Goal: Book appointment/travel/reservation

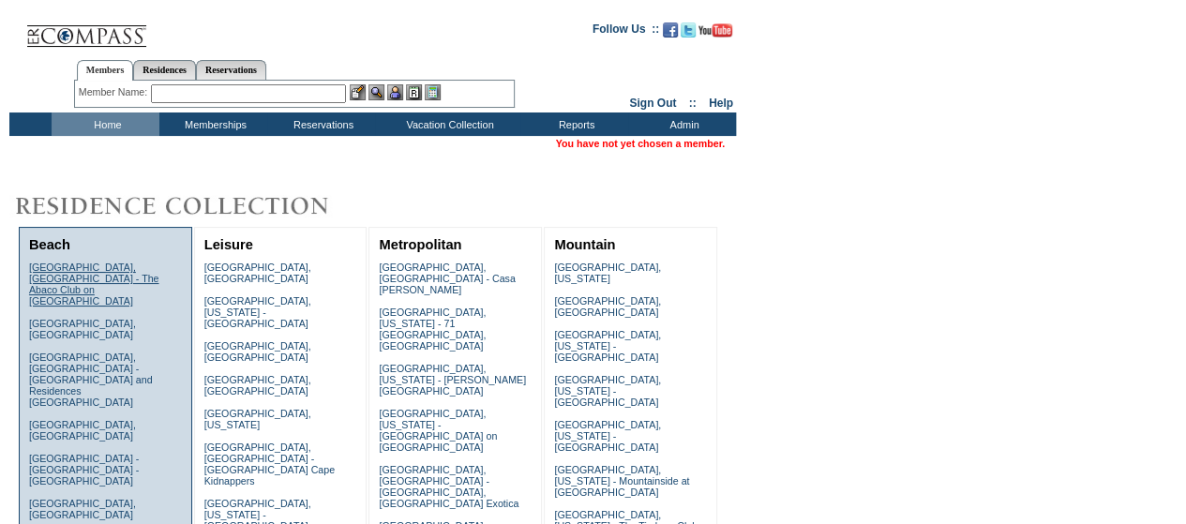
scroll to position [375, 0]
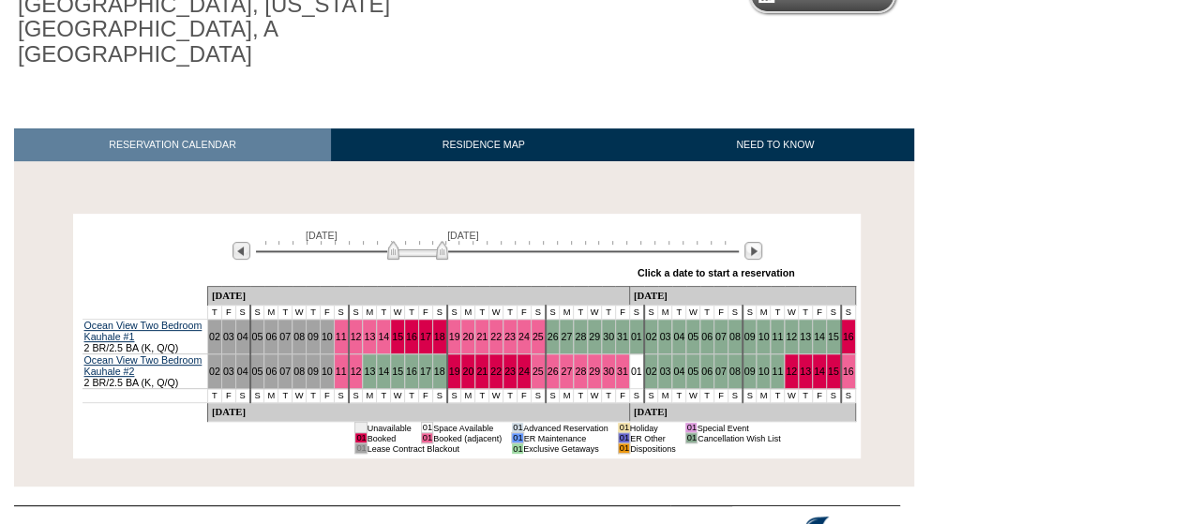
scroll to position [251, 0]
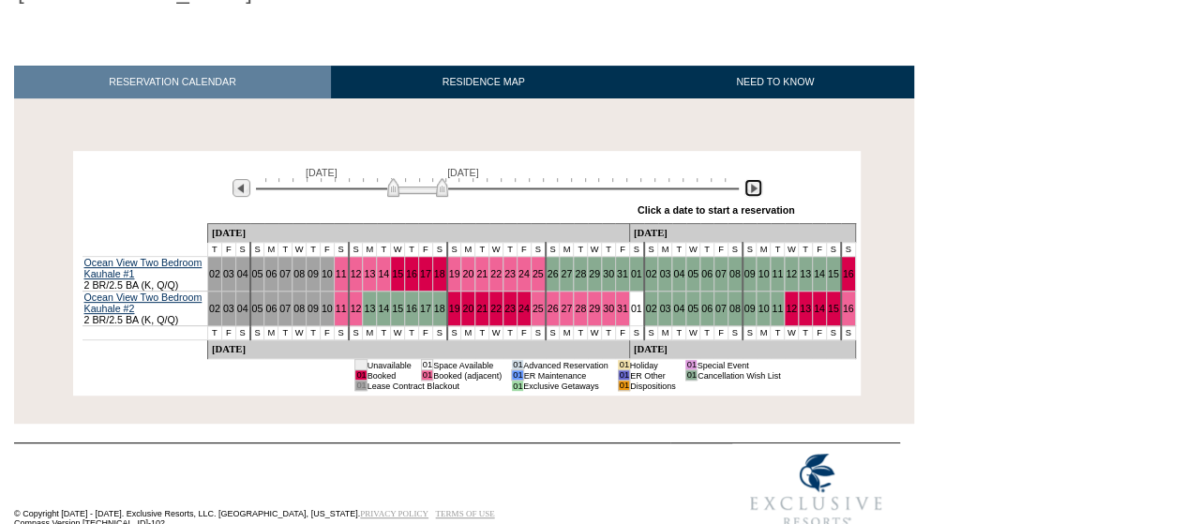
click at [756, 179] on img at bounding box center [753, 188] width 18 height 18
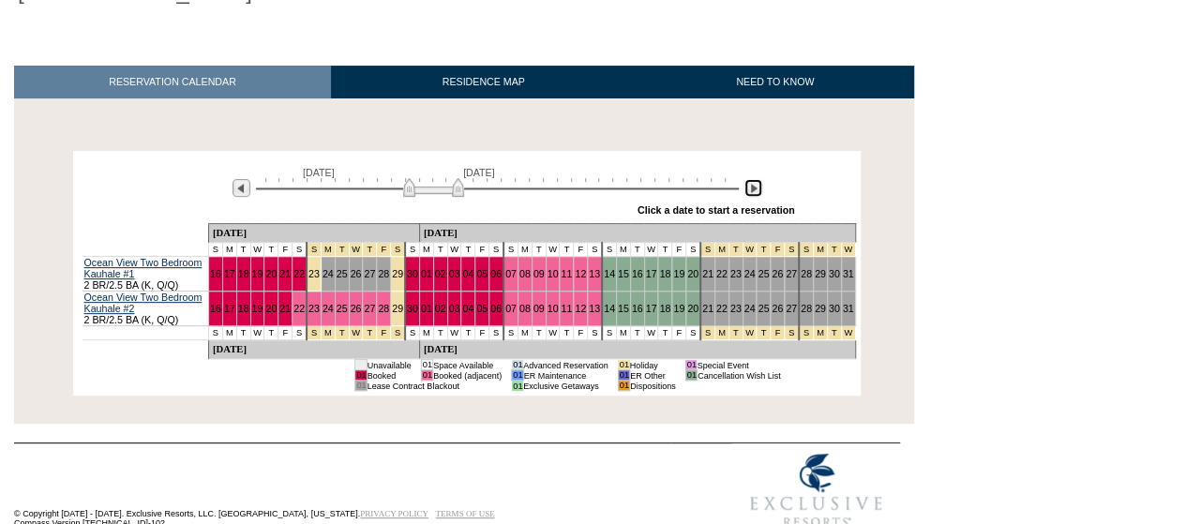
click at [756, 179] on img at bounding box center [753, 188] width 18 height 18
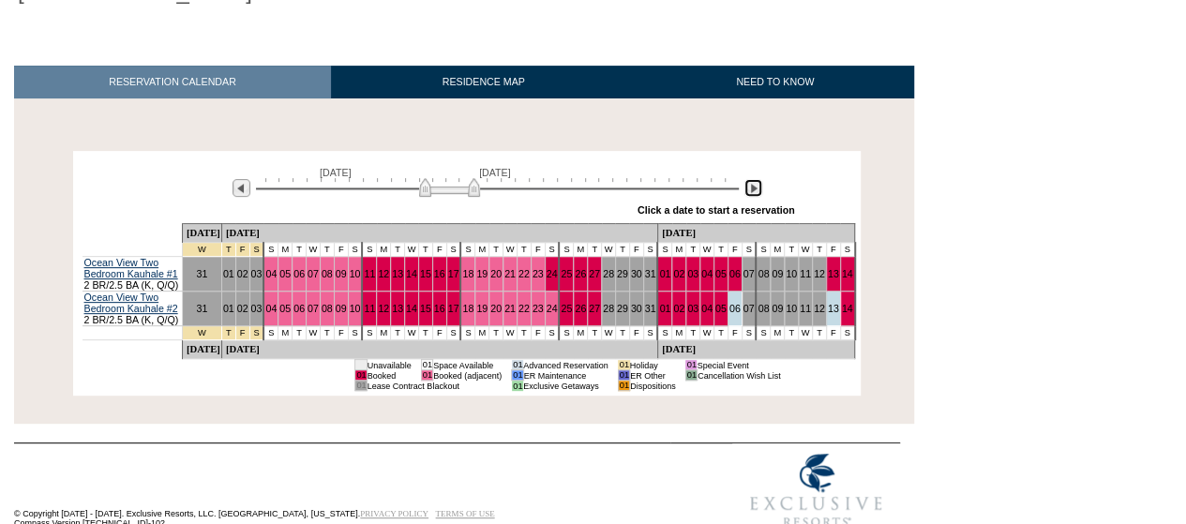
click at [756, 179] on img at bounding box center [753, 188] width 18 height 18
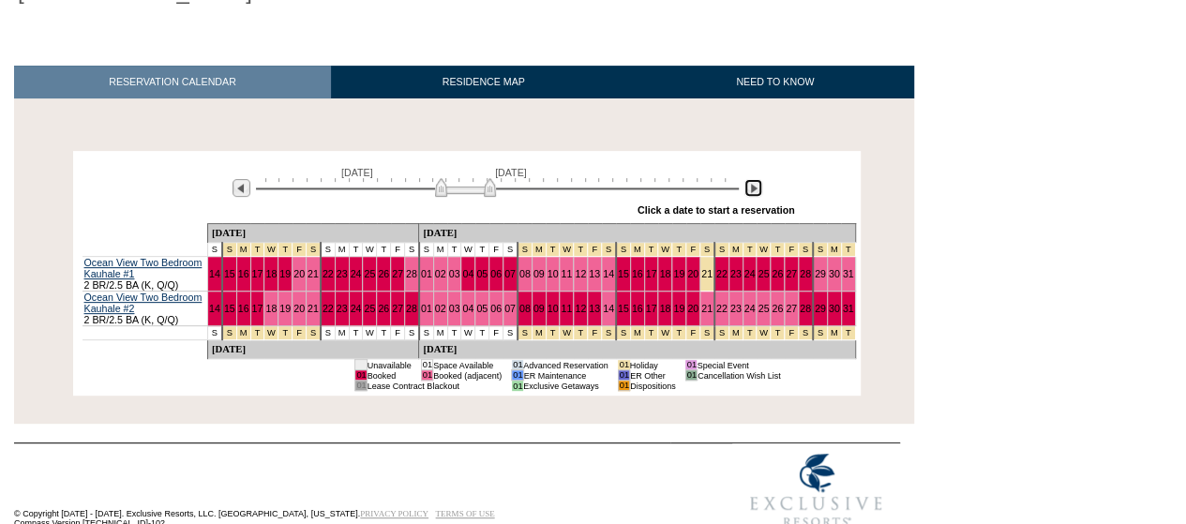
click at [756, 179] on img at bounding box center [753, 188] width 18 height 18
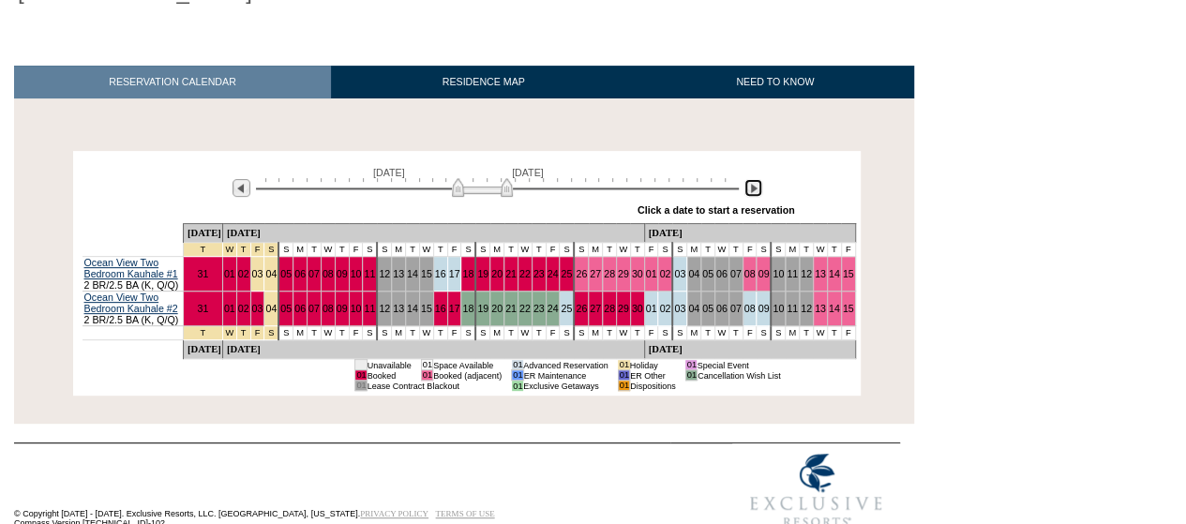
click at [756, 179] on img at bounding box center [753, 188] width 18 height 18
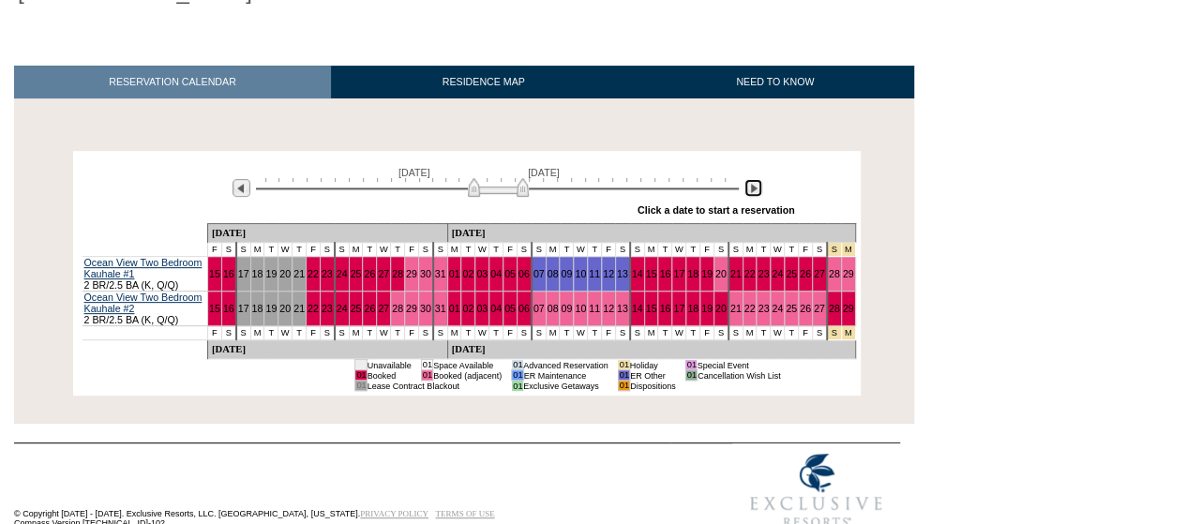
click at [756, 179] on img at bounding box center [753, 188] width 18 height 18
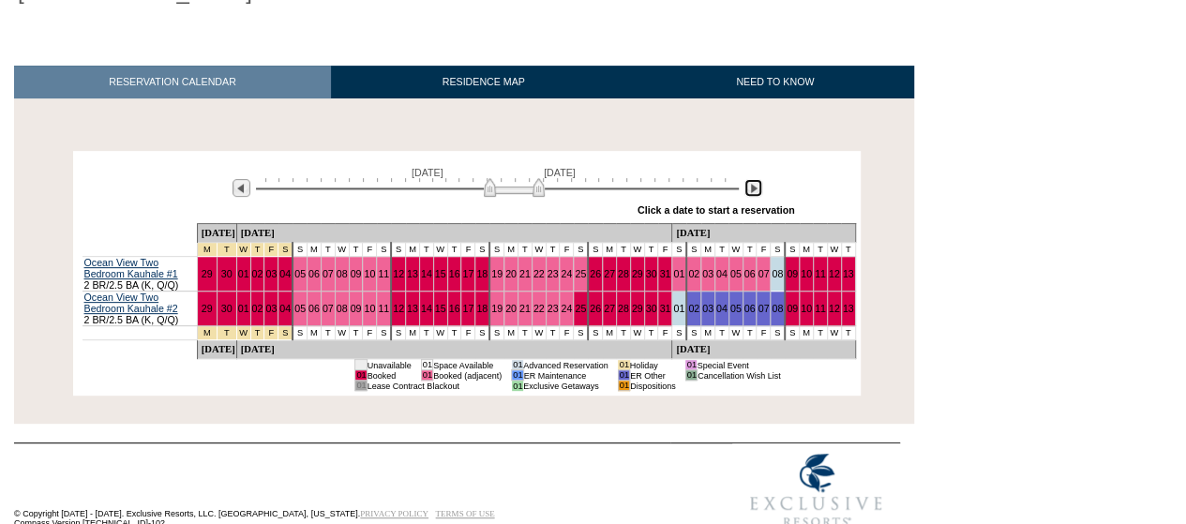
click at [756, 179] on img at bounding box center [753, 188] width 18 height 18
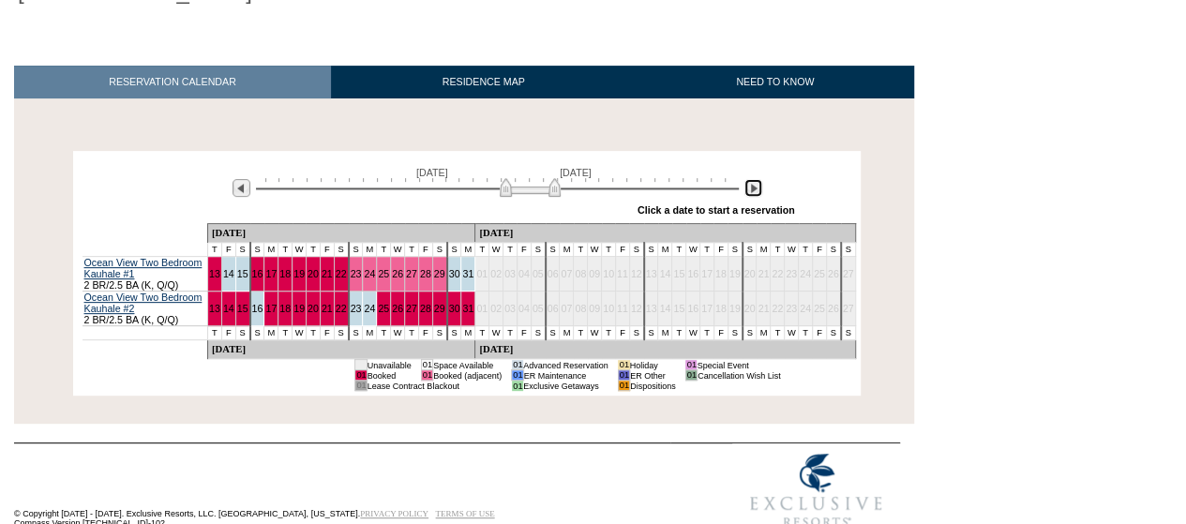
click at [756, 179] on img at bounding box center [753, 188] width 18 height 18
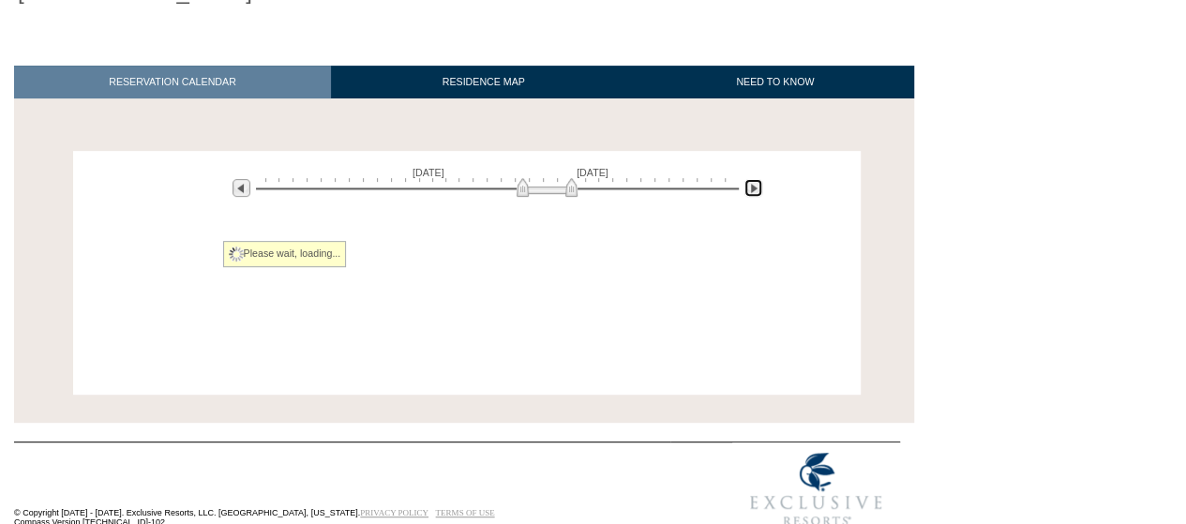
scroll to position [121, 0]
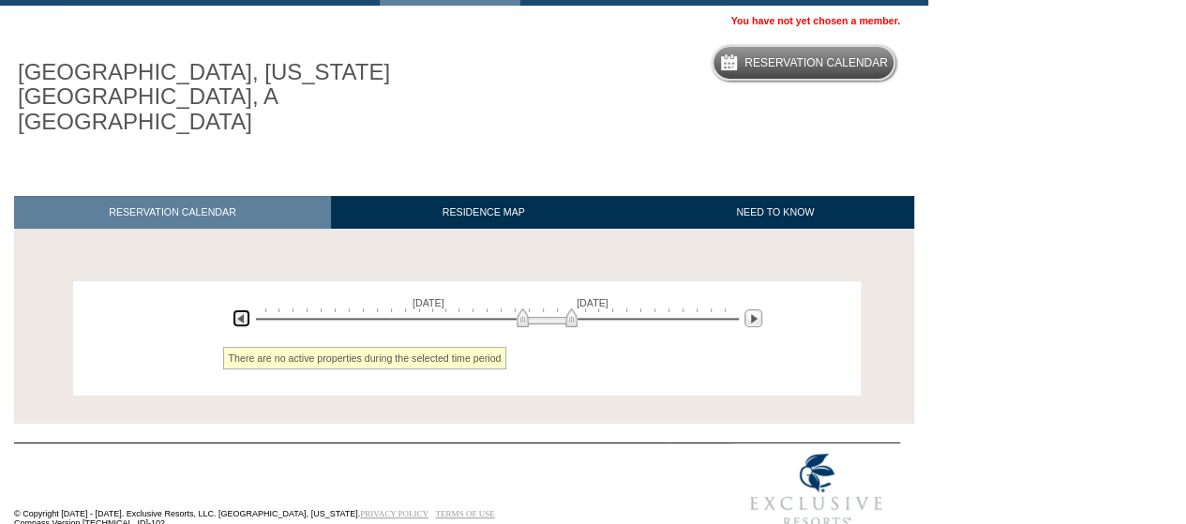
click at [244, 309] on img at bounding box center [241, 318] width 18 height 18
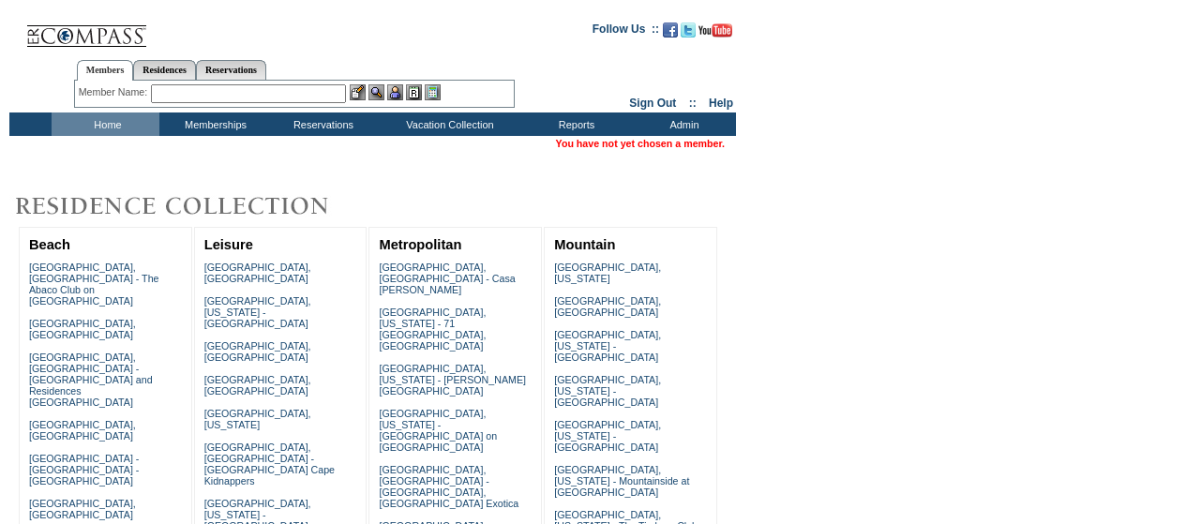
scroll to position [375, 0]
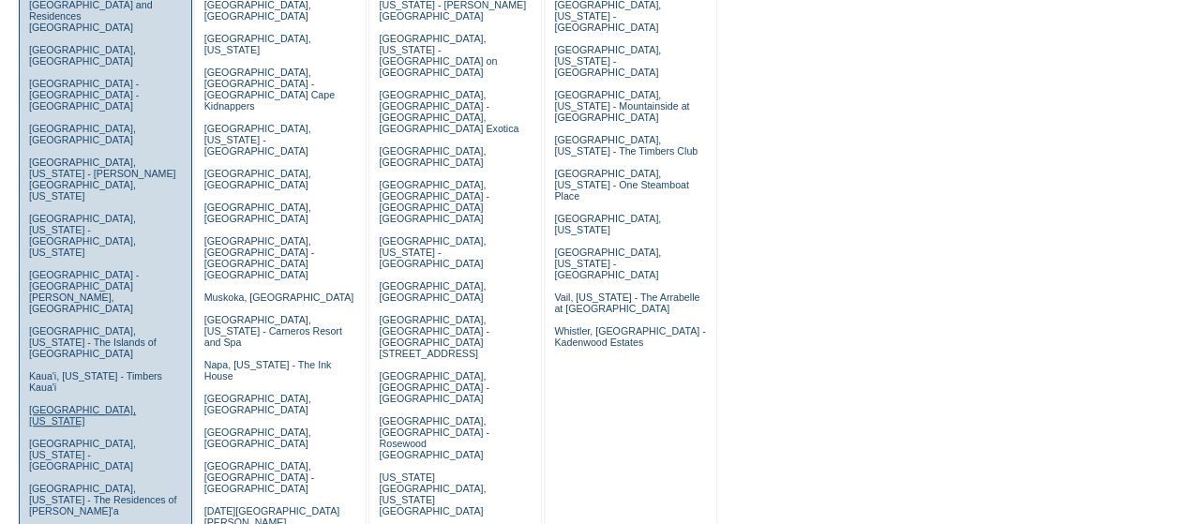
click at [50, 404] on link "[GEOGRAPHIC_DATA], [US_STATE]" at bounding box center [82, 415] width 107 height 22
